Goal: Communication & Community: Answer question/provide support

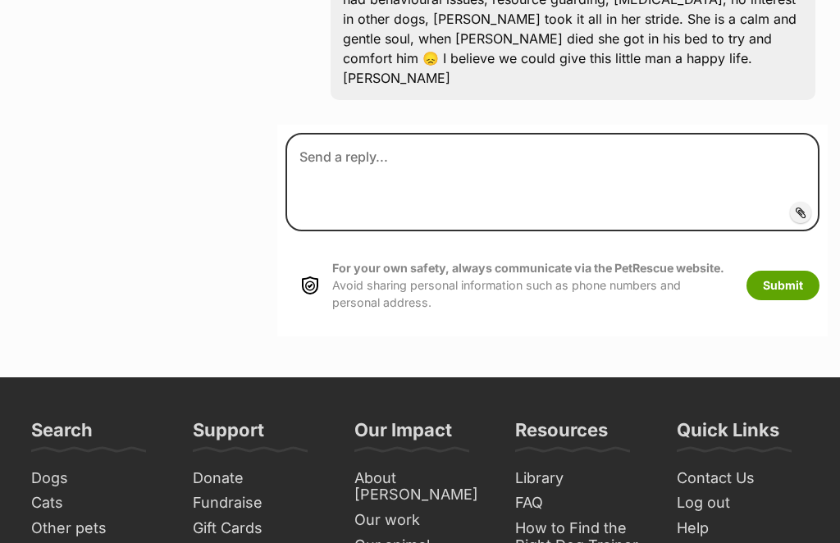
scroll to position [2664, 0]
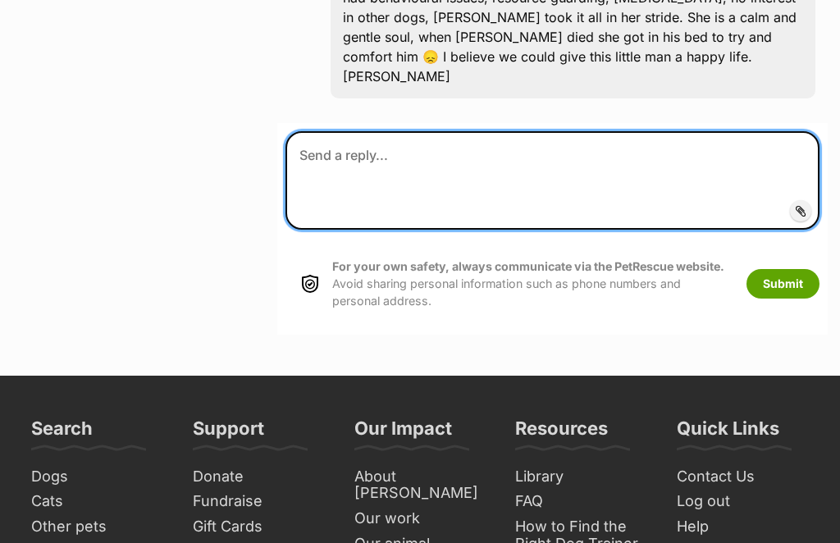
click at [392, 216] on textarea at bounding box center [552, 180] width 534 height 98
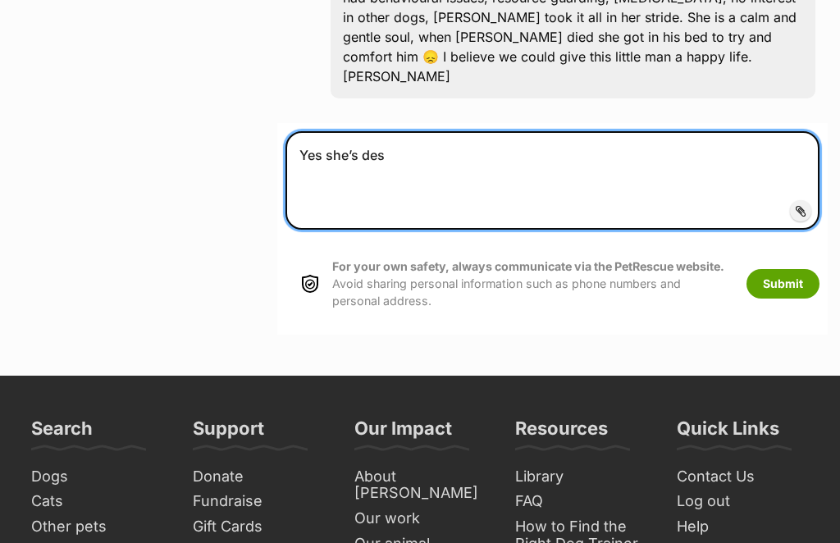
click at [442, 200] on textarea "Yes she’s des" at bounding box center [552, 180] width 534 height 98
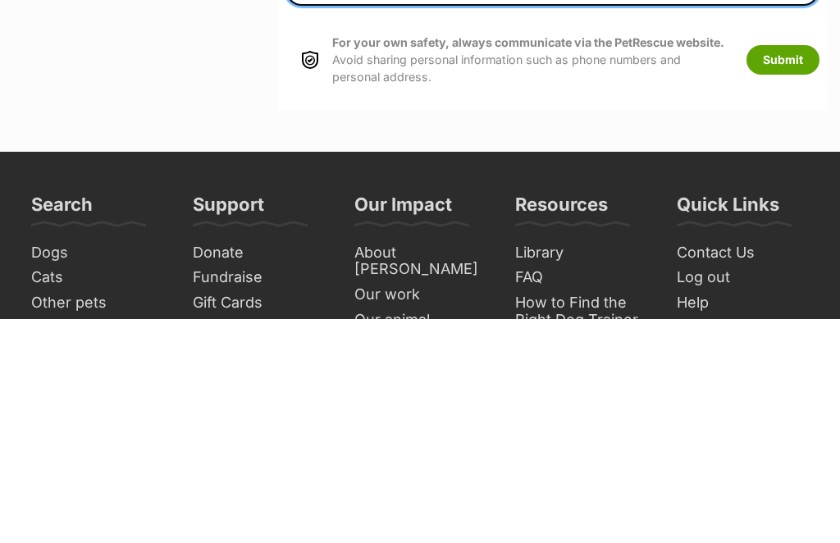
type textarea "Yes she’s desexed."
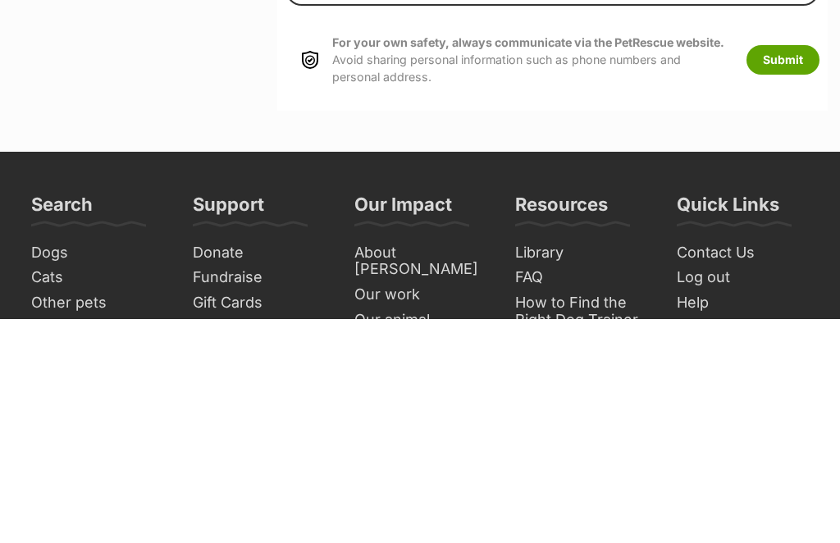
click at [782, 269] on button "Submit" at bounding box center [782, 284] width 73 height 30
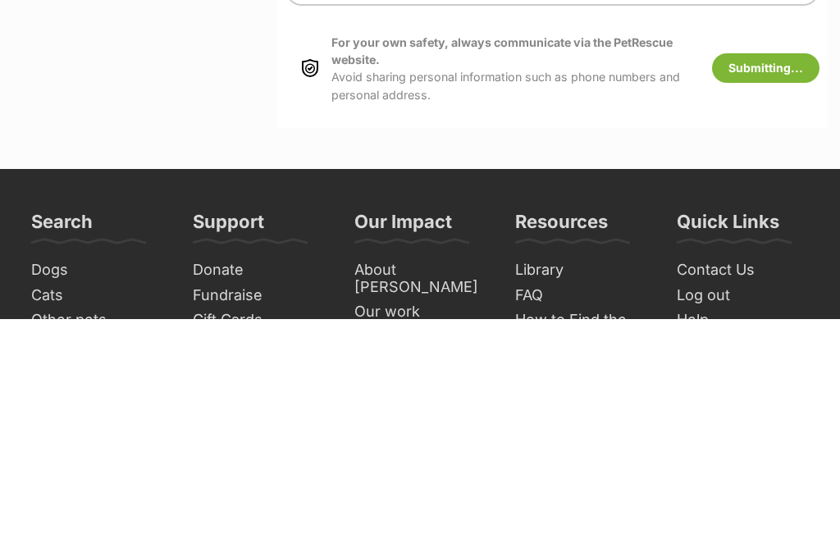
scroll to position [2888, 0]
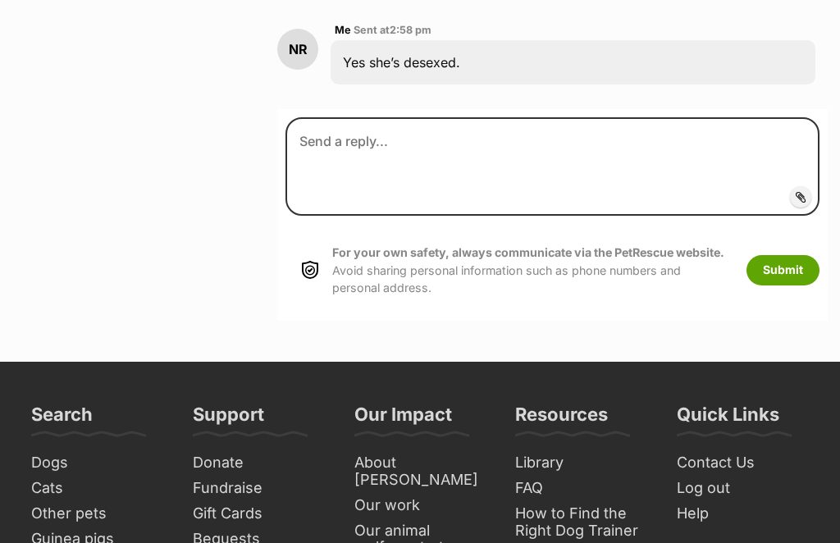
scroll to position [2813, 0]
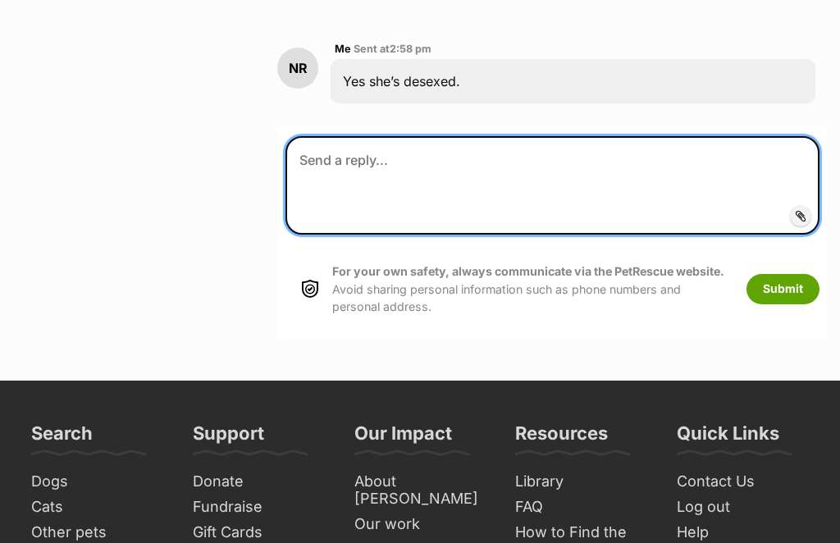
click at [350, 223] on textarea at bounding box center [552, 186] width 534 height 98
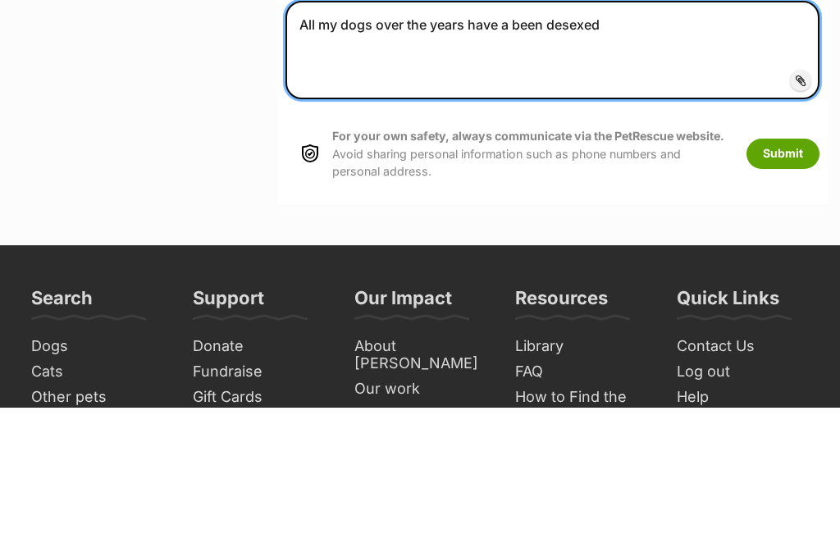
click at [507, 137] on textarea "All my dogs over the years have a been desexed" at bounding box center [552, 186] width 534 height 98
click at [518, 137] on textarea "All my dogs over the years have a been desexed" at bounding box center [552, 186] width 534 height 98
click at [508, 137] on textarea "All my dogs over the years have a been desexed" at bounding box center [552, 186] width 534 height 98
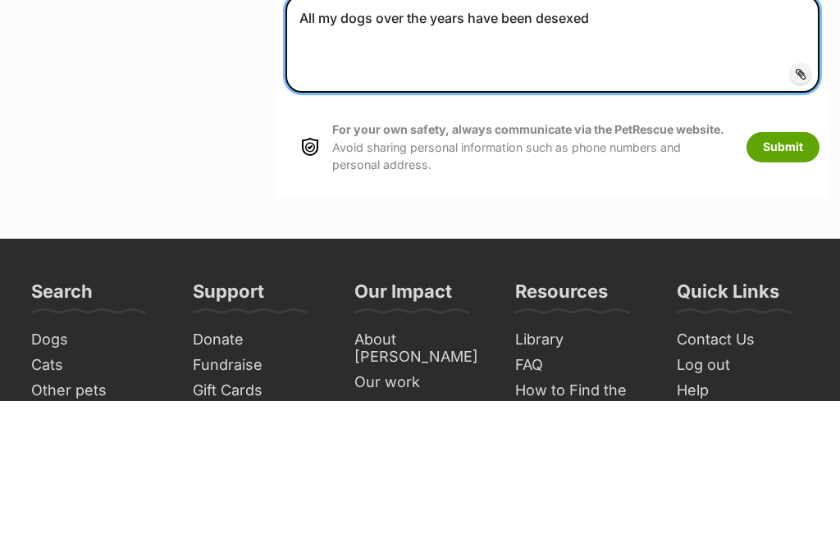
type textarea "All my dogs over the years have been desexed"
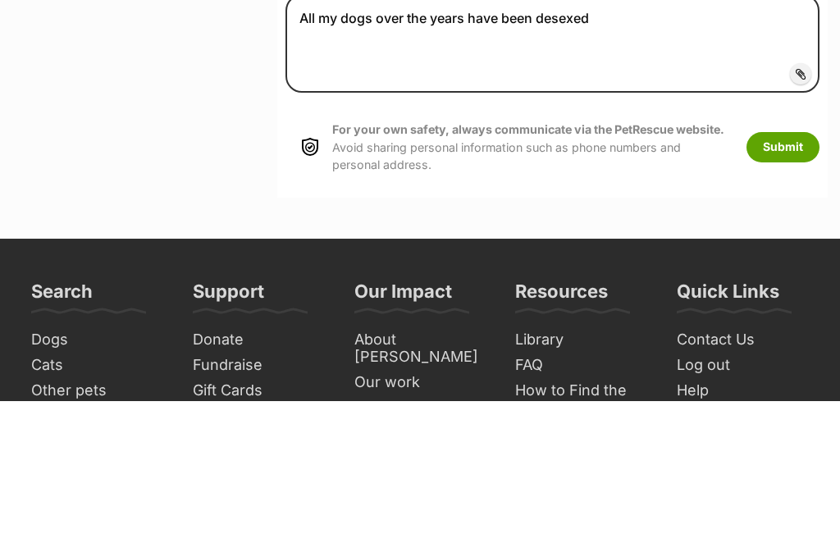
click at [778, 275] on button "Submit" at bounding box center [782, 290] width 73 height 30
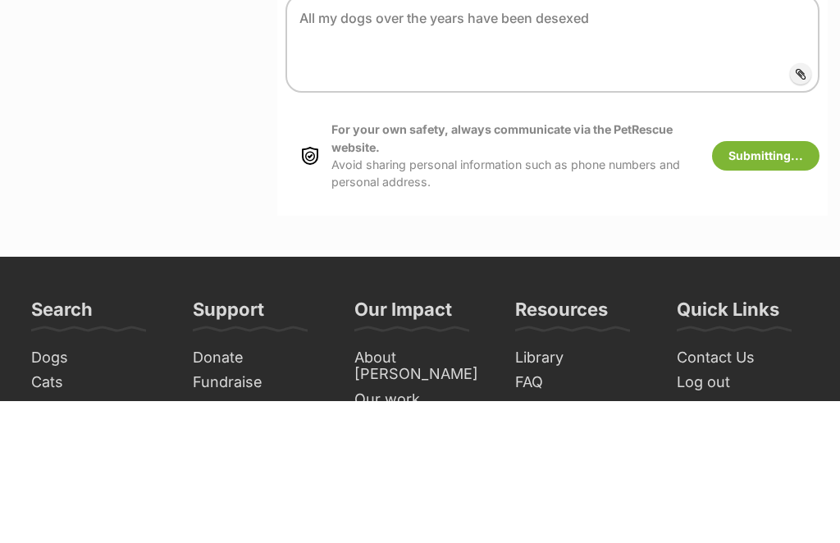
scroll to position [2956, 0]
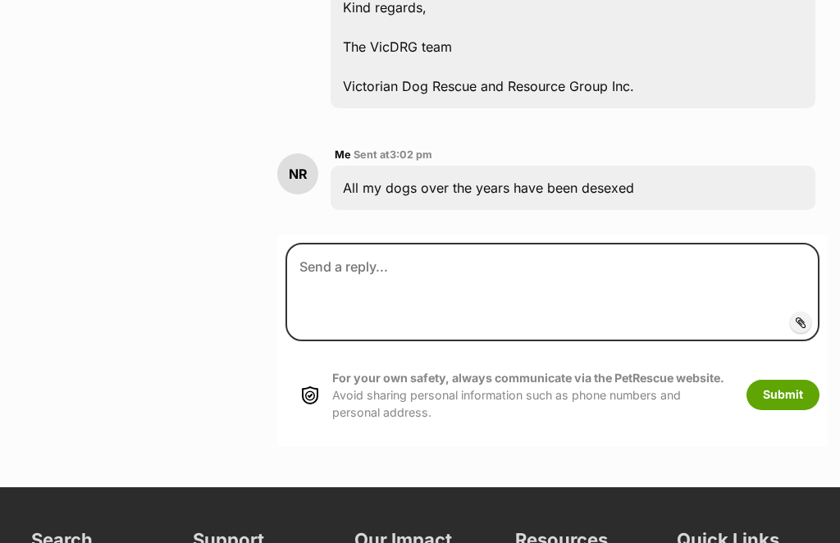
scroll to position [3718, 0]
